Goal: Information Seeking & Learning: Learn about a topic

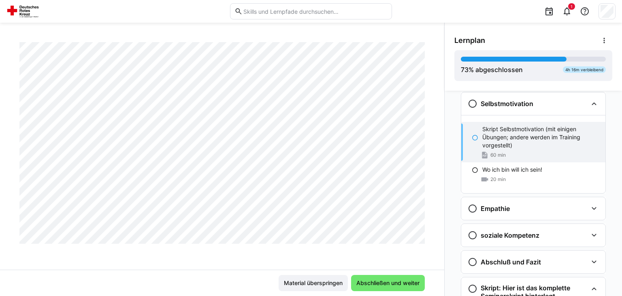
scroll to position [2146, 0]
click at [379, 289] on span "Abschließen und weiter" at bounding box center [388, 283] width 74 height 16
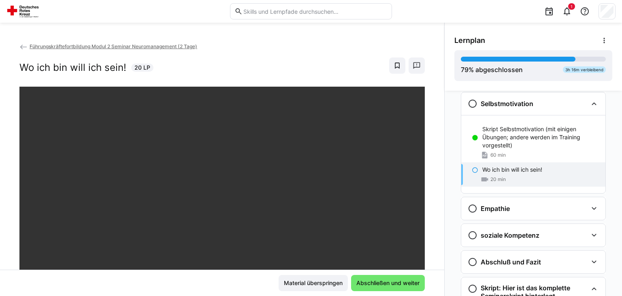
scroll to position [138, 0]
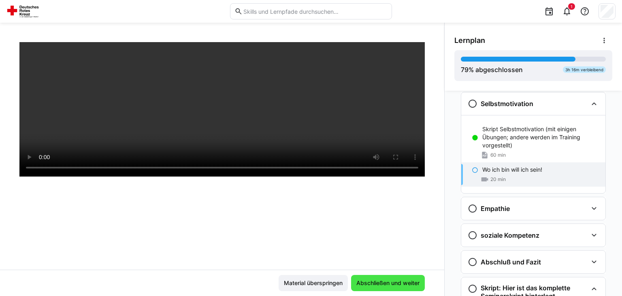
click at [408, 285] on span "Abschließen und weiter" at bounding box center [388, 283] width 66 height 8
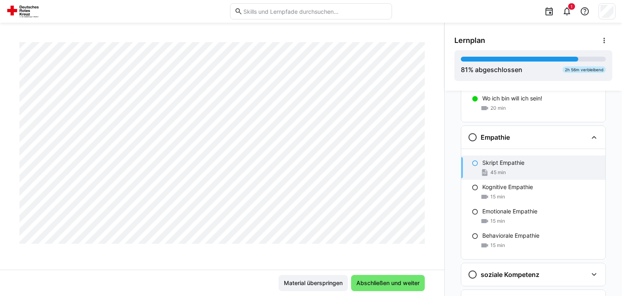
scroll to position [2428, 0]
click at [373, 282] on span "Abschließen und weiter" at bounding box center [388, 283] width 66 height 8
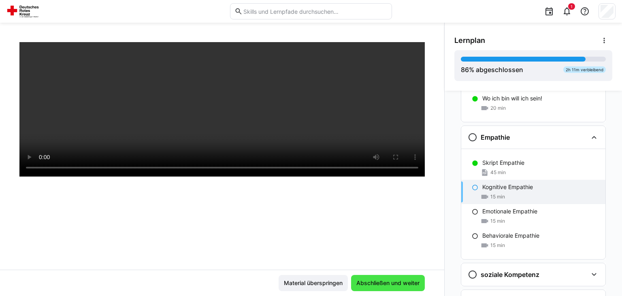
click at [385, 287] on span "Abschließen und weiter" at bounding box center [388, 283] width 66 height 8
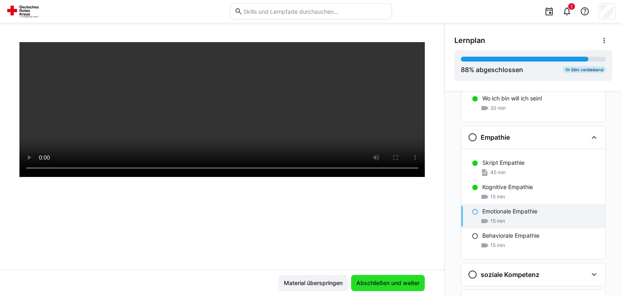
click at [395, 283] on span "Abschließen und weiter" at bounding box center [388, 283] width 66 height 8
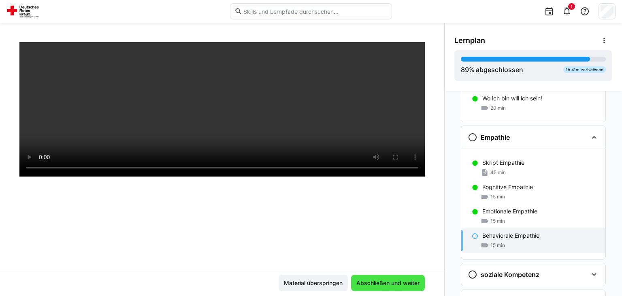
click at [394, 282] on span "Abschließen und weiter" at bounding box center [388, 283] width 66 height 8
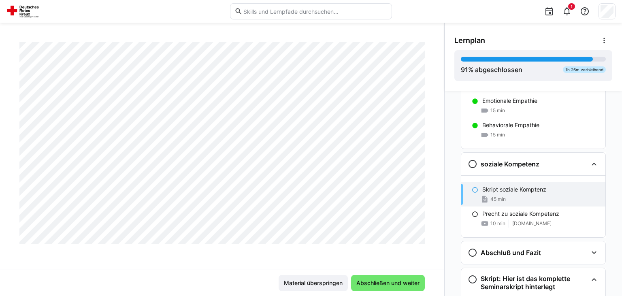
scroll to position [6202, 0]
click at [378, 285] on span "Abschließen und weiter" at bounding box center [388, 283] width 66 height 8
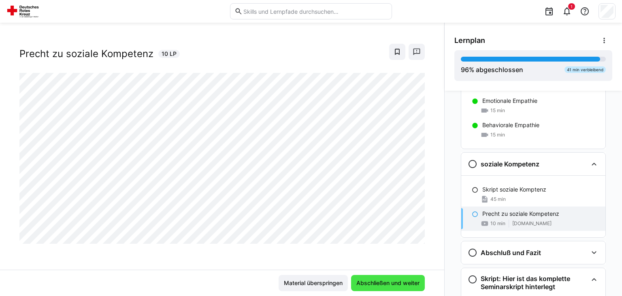
scroll to position [13, 0]
click at [377, 281] on span "Abschließen und weiter" at bounding box center [388, 283] width 66 height 8
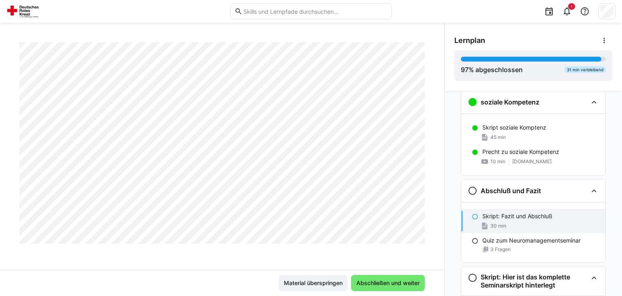
scroll to position [977, 0]
click at [382, 286] on span "Abschließen und weiter" at bounding box center [388, 283] width 66 height 8
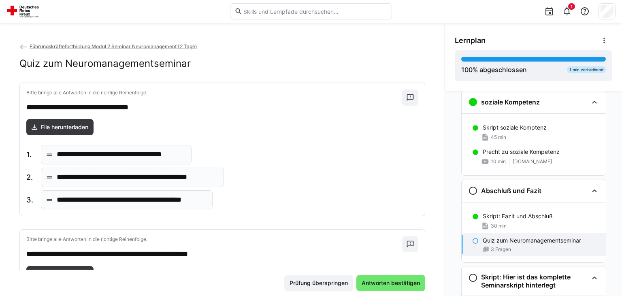
scroll to position [40, 0]
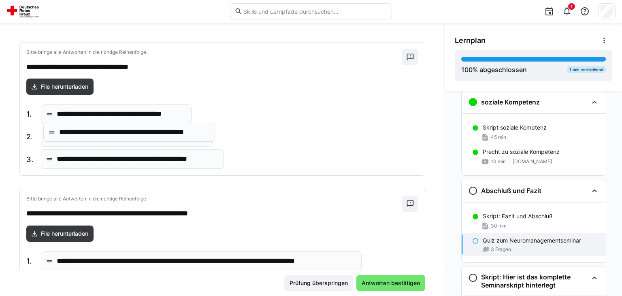
drag, startPoint x: 94, startPoint y: 161, endPoint x: 96, endPoint y: 135, distance: 26.4
click at [96, 135] on body "**********" at bounding box center [311, 148] width 622 height 296
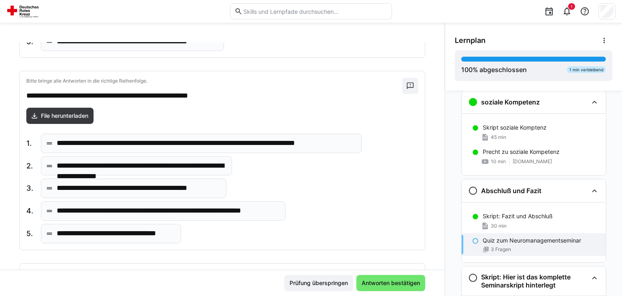
scroll to position [163, 0]
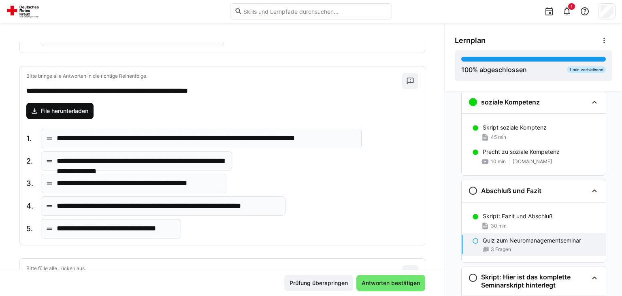
click at [77, 111] on span "File herunterladen" at bounding box center [65, 111] width 50 height 8
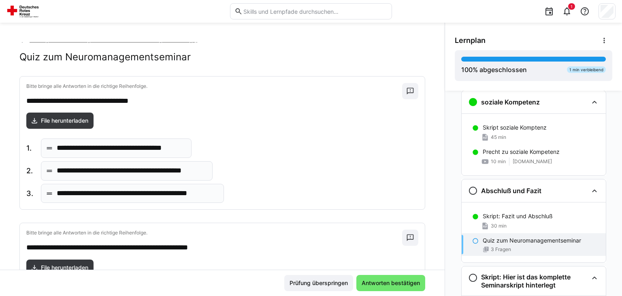
scroll to position [0, 0]
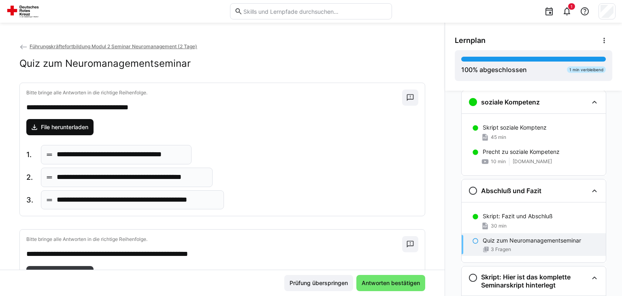
click at [80, 123] on span "File herunterladen" at bounding box center [59, 127] width 67 height 16
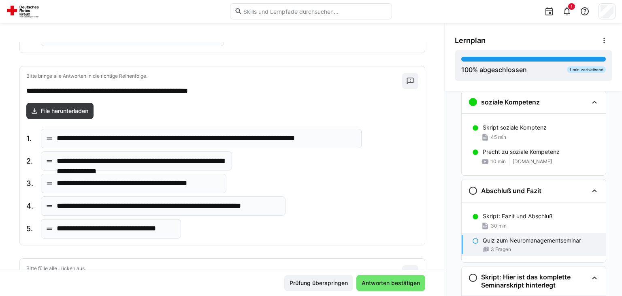
scroll to position [204, 0]
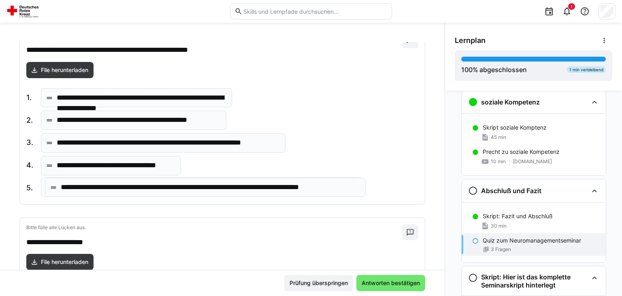
drag, startPoint x: 161, startPoint y: 98, endPoint x: 165, endPoint y: 188, distance: 90.8
click at [165, 188] on body "**********" at bounding box center [311, 148] width 622 height 296
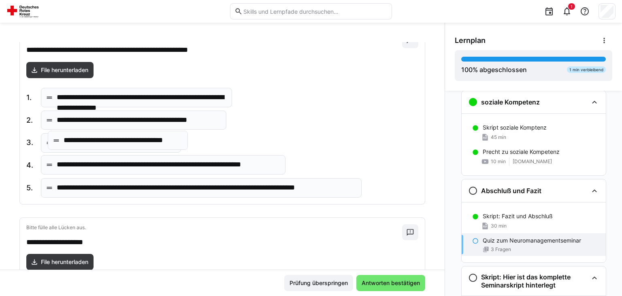
drag, startPoint x: 149, startPoint y: 166, endPoint x: 156, endPoint y: 142, distance: 24.5
click at [156, 142] on body "**********" at bounding box center [311, 148] width 622 height 296
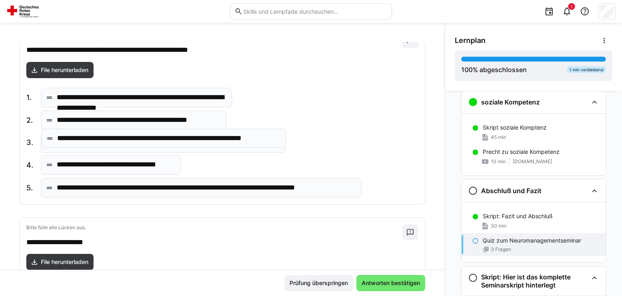
drag, startPoint x: 151, startPoint y: 166, endPoint x: 151, endPoint y: 140, distance: 26.3
click at [151, 140] on body "**********" at bounding box center [311, 148] width 622 height 296
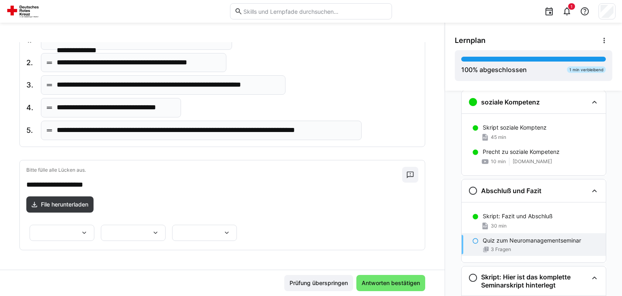
scroll to position [334, 0]
click at [76, 200] on span "File herunterladen" at bounding box center [65, 204] width 50 height 8
click at [88, 229] on eds-icon at bounding box center [84, 233] width 8 height 8
click at [175, 197] on p "*******" at bounding box center [165, 197] width 21 height 8
click at [151, 229] on eds-icon at bounding box center [155, 233] width 8 height 8
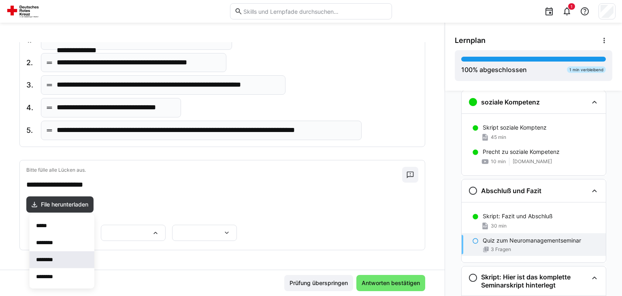
click at [61, 258] on span "********" at bounding box center [62, 259] width 65 height 17
click at [237, 225] on div at bounding box center [204, 233] width 65 height 16
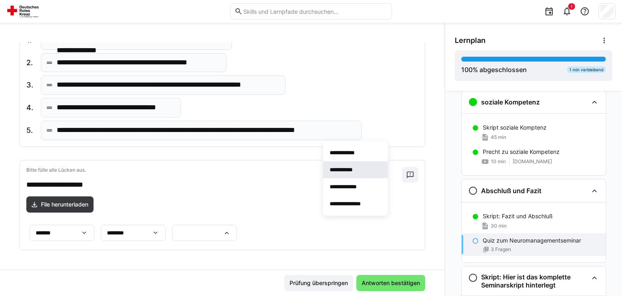
click at [351, 172] on p "**********" at bounding box center [345, 170] width 31 height 8
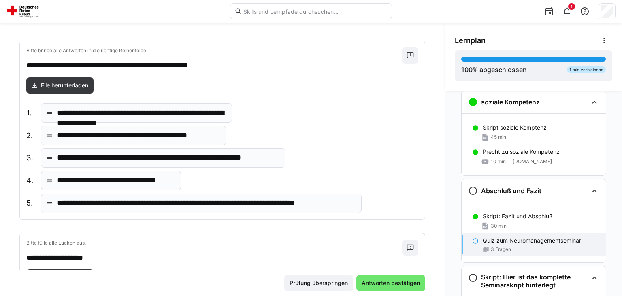
scroll to position [170, 0]
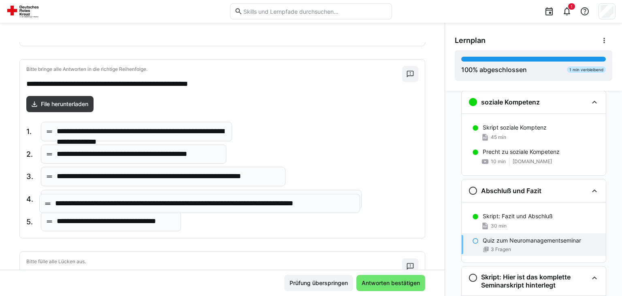
drag, startPoint x: 177, startPoint y: 221, endPoint x: 176, endPoint y: 203, distance: 17.9
click at [176, 203] on body "**********" at bounding box center [311, 148] width 622 height 296
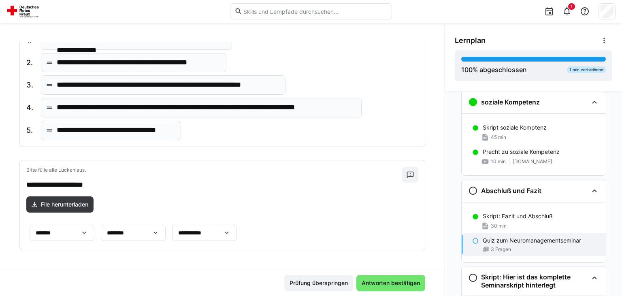
scroll to position [334, 0]
click at [388, 283] on span "Antworten bestätigen" at bounding box center [390, 283] width 61 height 8
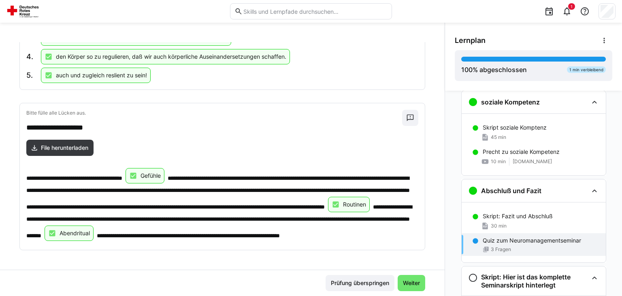
scroll to position [383, 0]
click at [420, 283] on span "Weiter" at bounding box center [411, 283] width 19 height 8
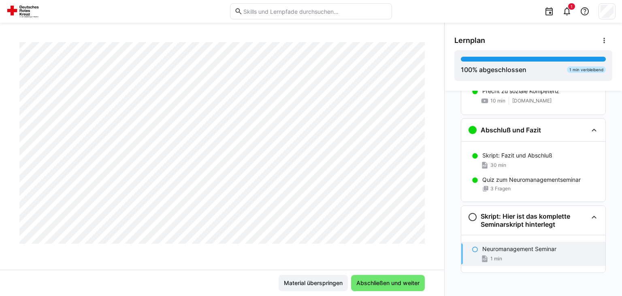
scroll to position [14771, 0]
click at [400, 282] on span "Abschließen und weiter" at bounding box center [388, 283] width 66 height 8
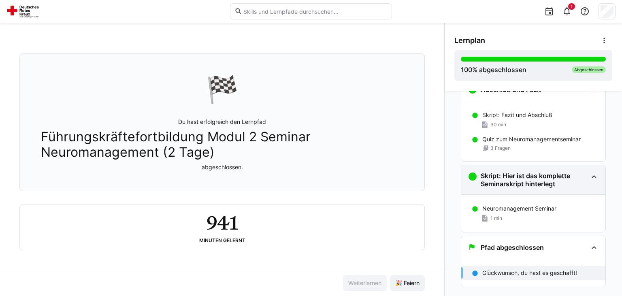
scroll to position [853, 0]
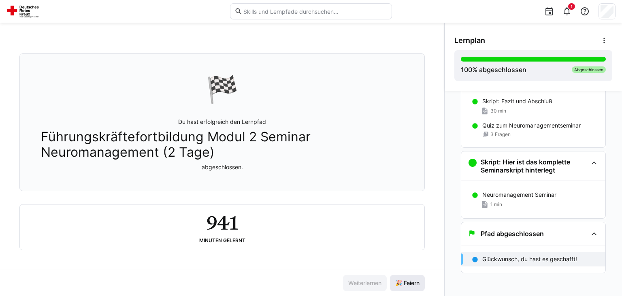
click at [405, 284] on span "🎉 Feiern" at bounding box center [407, 283] width 27 height 8
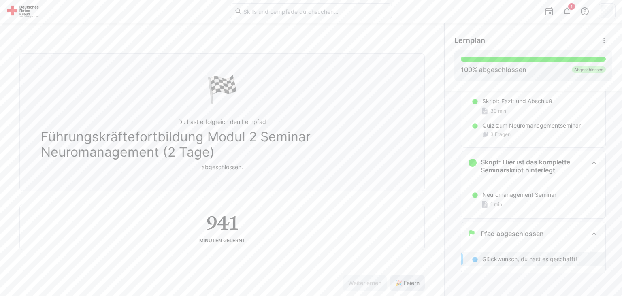
click at [405, 284] on span "🎉 Feiern" at bounding box center [407, 283] width 27 height 8
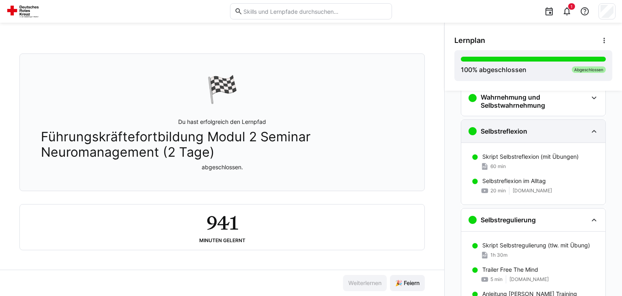
scroll to position [0, 0]
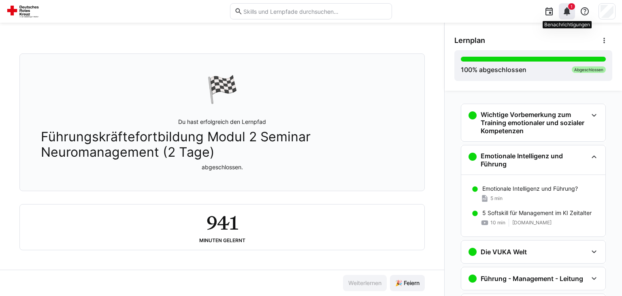
click at [568, 11] on eds-icon at bounding box center [567, 11] width 10 height 10
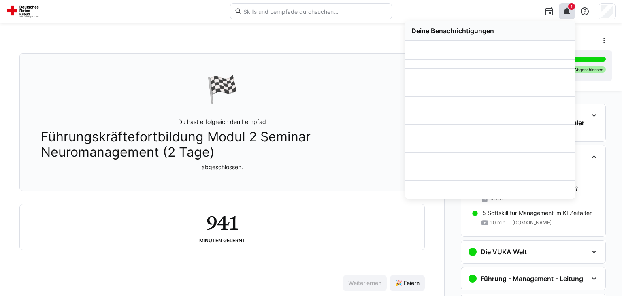
click at [572, 10] on eds-icon at bounding box center [567, 11] width 10 height 10
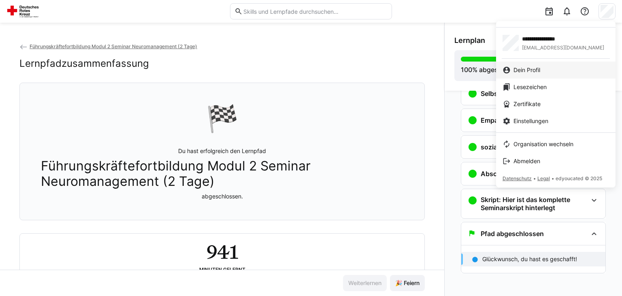
click at [548, 69] on div "Dein Profil" at bounding box center [555, 70] width 106 height 8
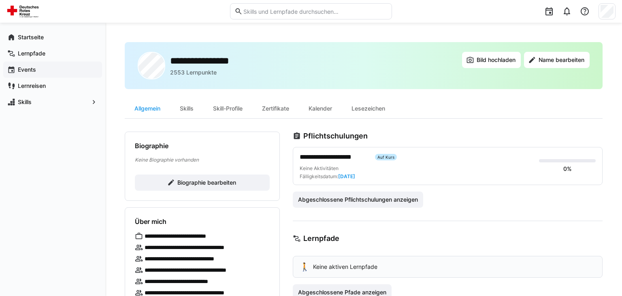
click at [0, 0] on app-navigation-label "Events" at bounding box center [0, 0] width 0 height 0
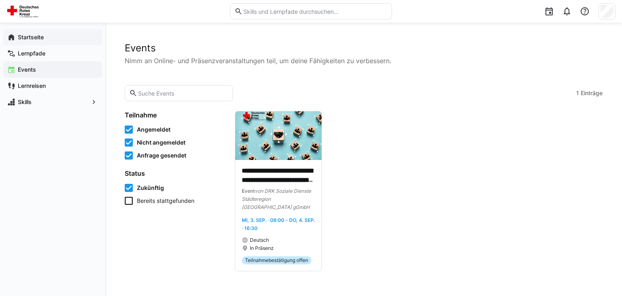
click at [0, 0] on app-navigation-label "Startseite" at bounding box center [0, 0] width 0 height 0
